Goal: Task Accomplishment & Management: Use online tool/utility

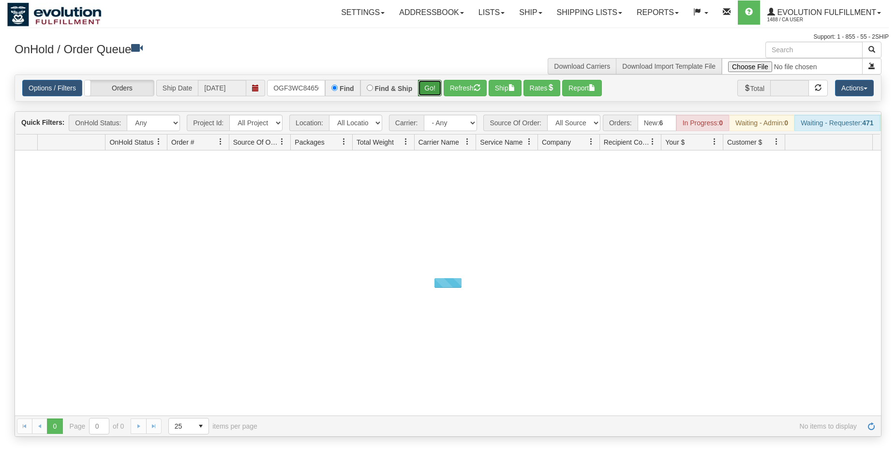
click at [429, 86] on button "Go!" at bounding box center [430, 88] width 24 height 16
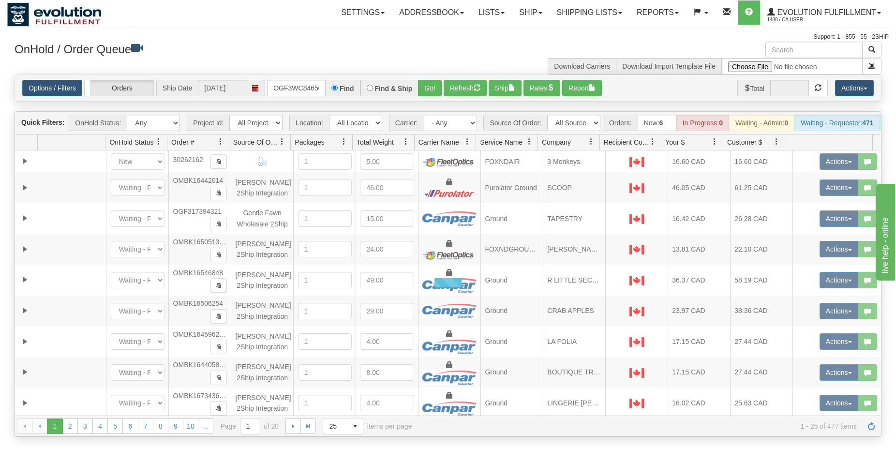
scroll to position [0, 9]
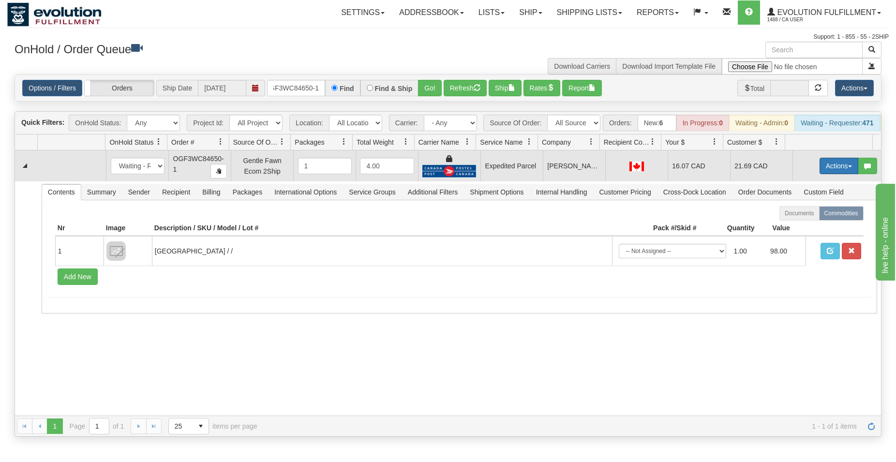
click at [838, 168] on button "Actions" at bounding box center [839, 166] width 39 height 16
click at [796, 226] on span "Ship" at bounding box center [800, 222] width 20 height 8
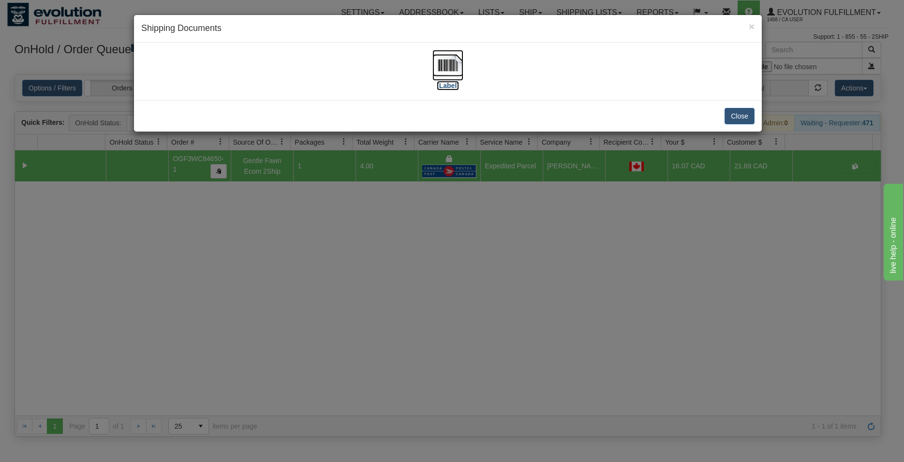
click at [448, 60] on img at bounding box center [448, 65] width 31 height 31
click at [746, 115] on button "Close" at bounding box center [740, 116] width 30 height 16
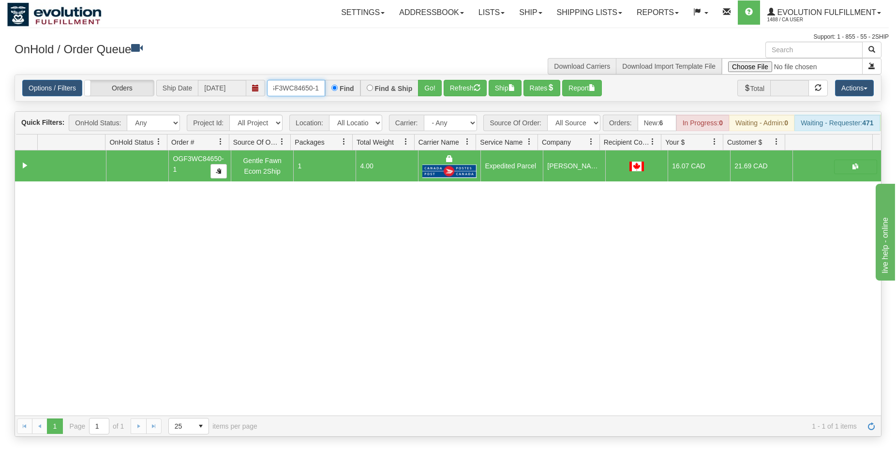
click at [287, 90] on input "OGF3WC84650-1" at bounding box center [296, 88] width 58 height 16
click at [437, 86] on button "Go!" at bounding box center [430, 88] width 24 height 16
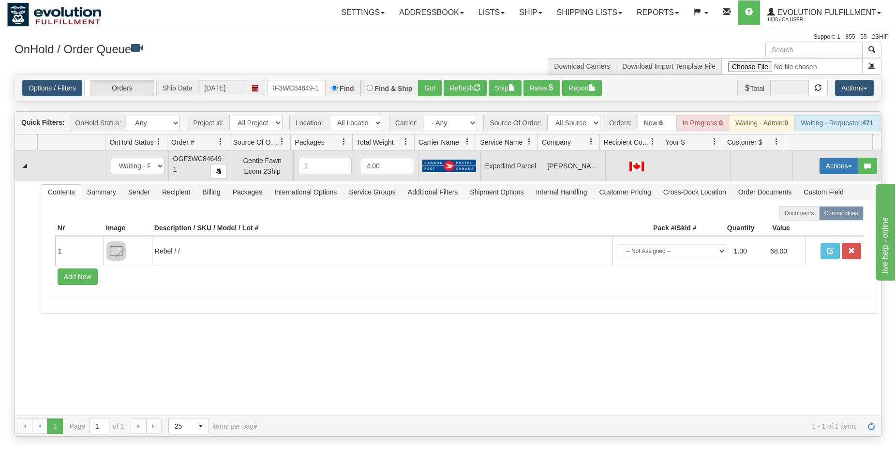
click at [828, 174] on button "Actions" at bounding box center [839, 166] width 39 height 16
click at [815, 201] on span "Refresh Rates" at bounding box center [815, 197] width 50 height 8
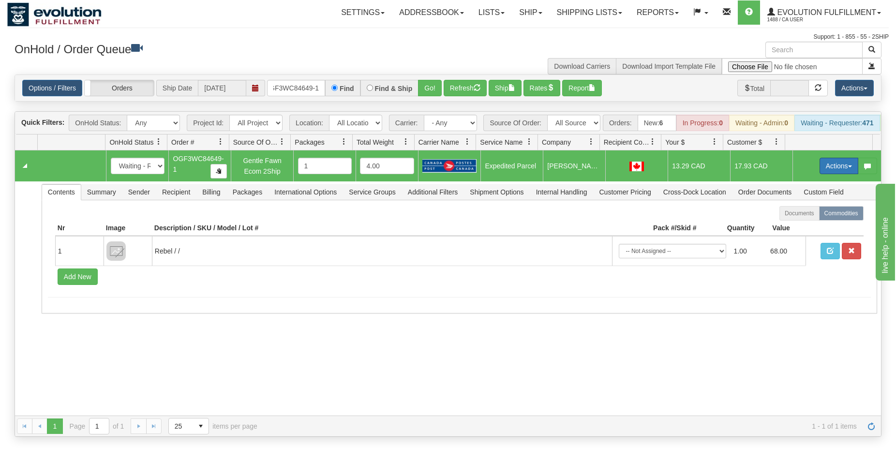
click at [820, 170] on button "Actions" at bounding box center [839, 166] width 39 height 16
click at [793, 226] on span "Ship" at bounding box center [800, 222] width 20 height 8
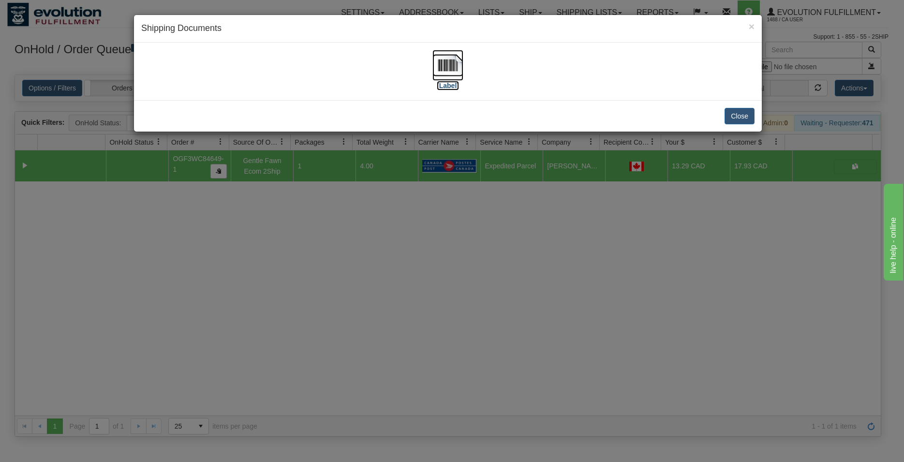
click at [450, 63] on img at bounding box center [448, 65] width 31 height 31
drag, startPoint x: 739, startPoint y: 117, endPoint x: 436, endPoint y: 100, distance: 302.9
click at [739, 118] on button "Close" at bounding box center [740, 116] width 30 height 16
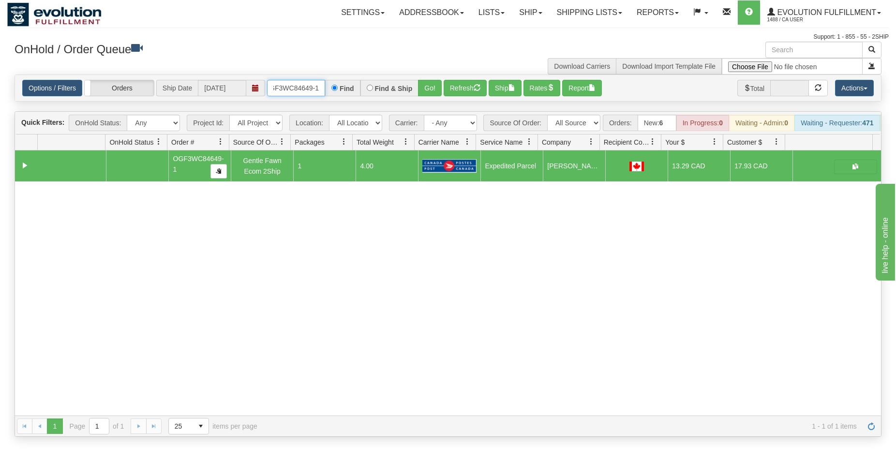
click at [308, 89] on input "OGF3WC84649-1" at bounding box center [296, 88] width 58 height 16
type input "OGF3WC84651-1"
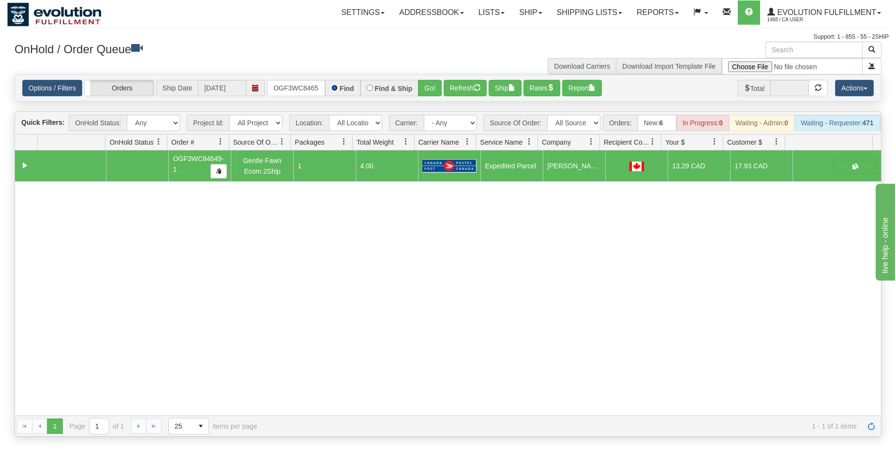
scroll to position [0, 9]
click at [428, 80] on button "Go!" at bounding box center [430, 88] width 24 height 16
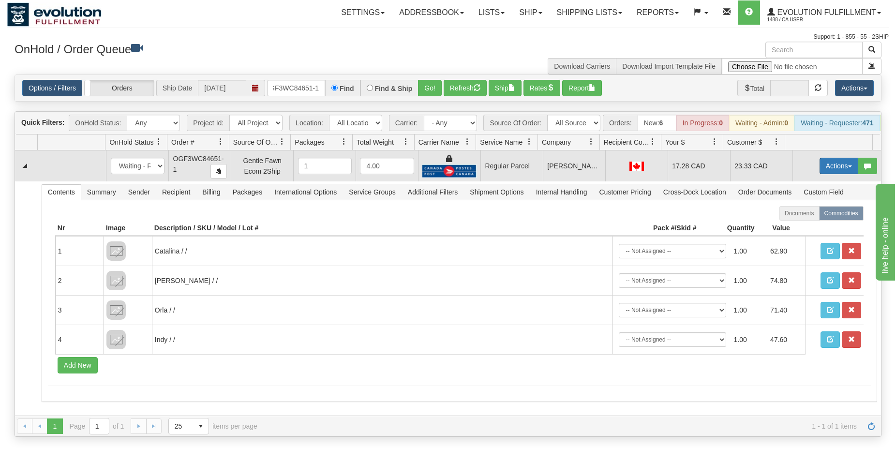
click at [826, 173] on button "Actions" at bounding box center [839, 166] width 39 height 16
click at [807, 213] on span "Rate All Services" at bounding box center [819, 210] width 58 height 8
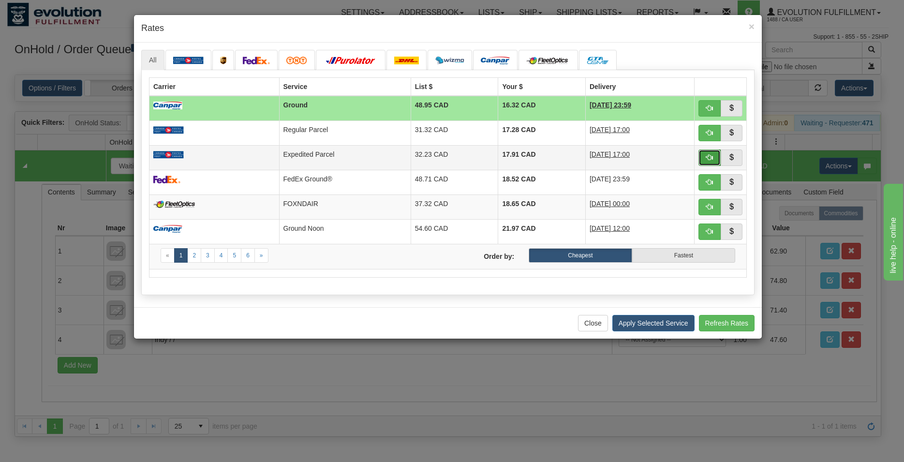
click at [706, 159] on span "button" at bounding box center [709, 157] width 7 height 7
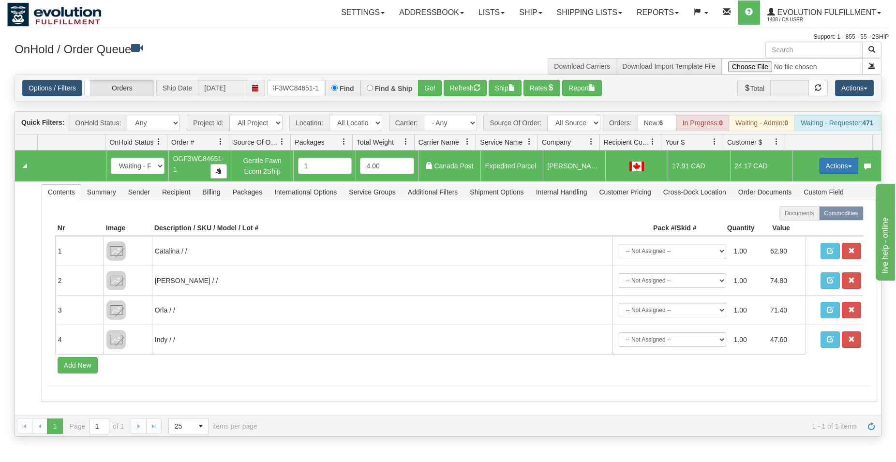
click at [820, 174] on button "Actions" at bounding box center [839, 166] width 39 height 16
click at [795, 226] on span "Ship" at bounding box center [800, 222] width 20 height 8
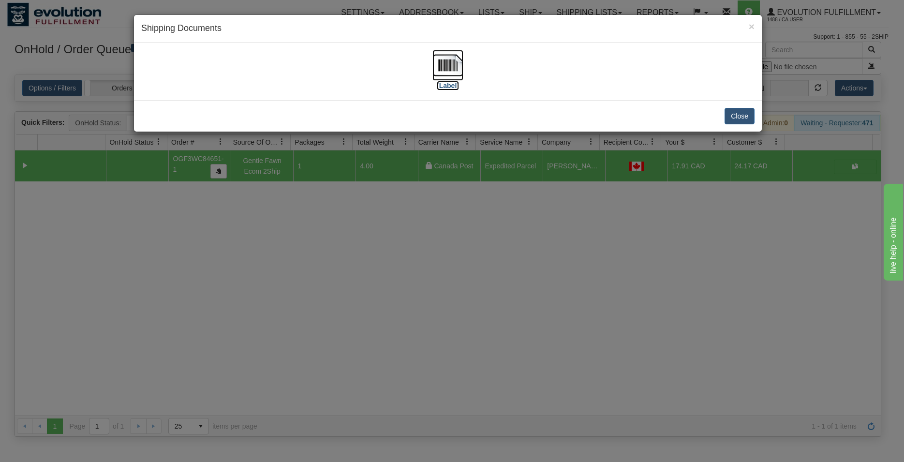
click at [442, 65] on img at bounding box center [448, 65] width 31 height 31
